Goal: Information Seeking & Learning: Check status

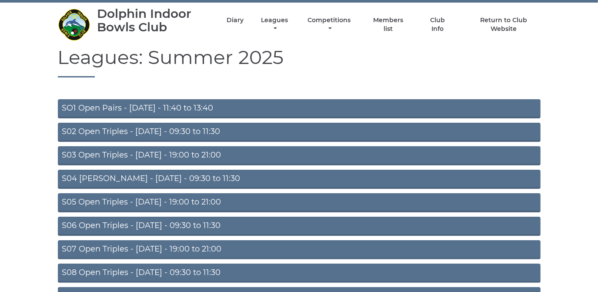
scroll to position [76, 0]
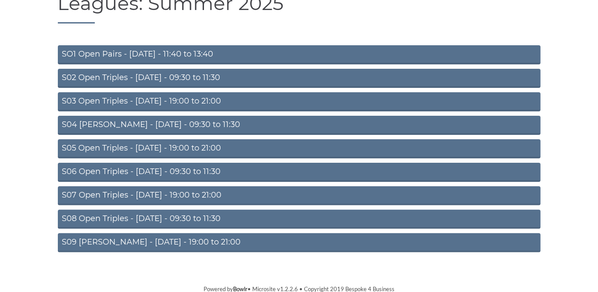
click at [185, 100] on link "S03 Open Triples - Tuesday - 19:00 to 21:00" at bounding box center [299, 101] width 482 height 19
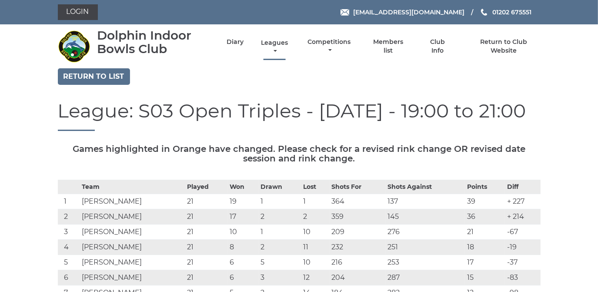
click at [272, 42] on link "Leagues" at bounding box center [274, 47] width 31 height 17
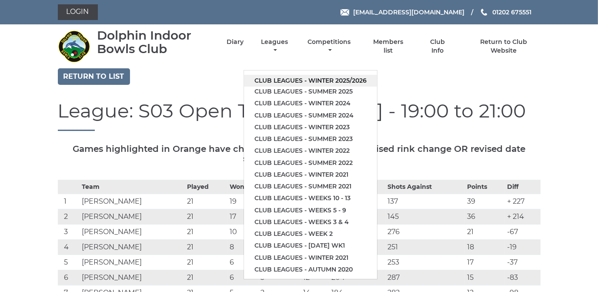
click at [274, 80] on link "Club leagues - Winter 2025/2026" at bounding box center [310, 81] width 133 height 12
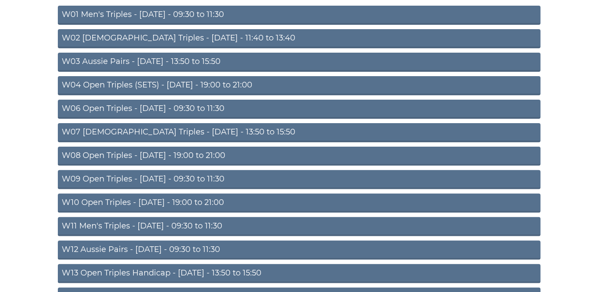
scroll to position [118, 0]
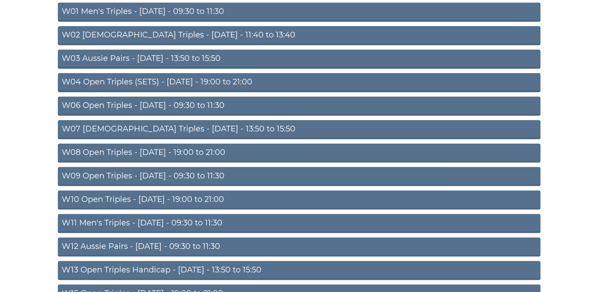
click at [161, 148] on link "W08 Open Triples - Tuesday - 19:00 to 21:00" at bounding box center [299, 152] width 482 height 19
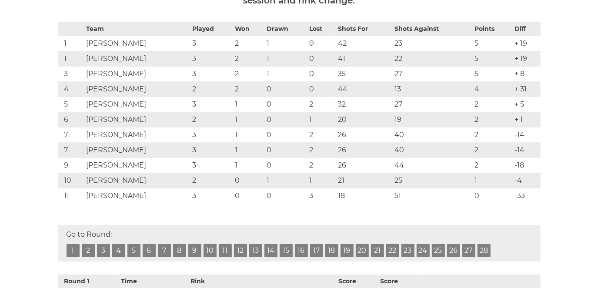
scroll to position [118, 0]
